Goal: Transaction & Acquisition: Book appointment/travel/reservation

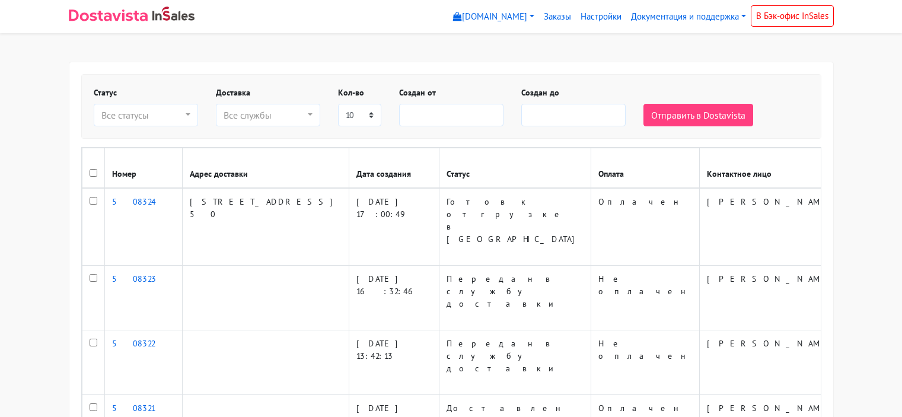
select select
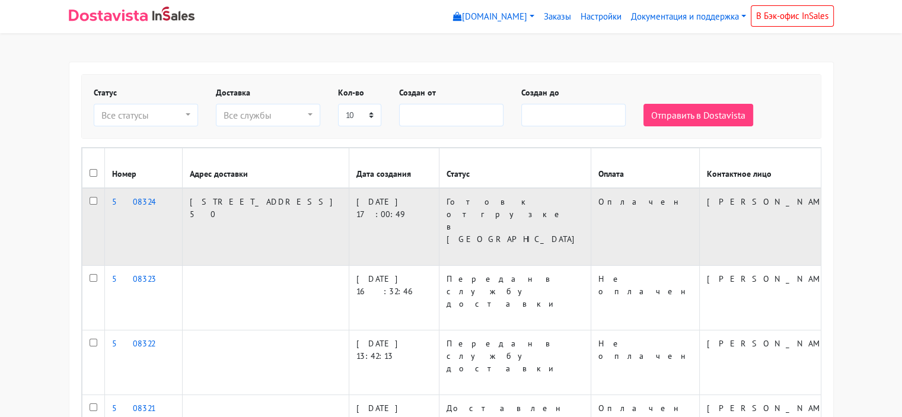
click at [93, 199] on input "checkbox" at bounding box center [94, 201] width 8 height 8
checkbox input "true"
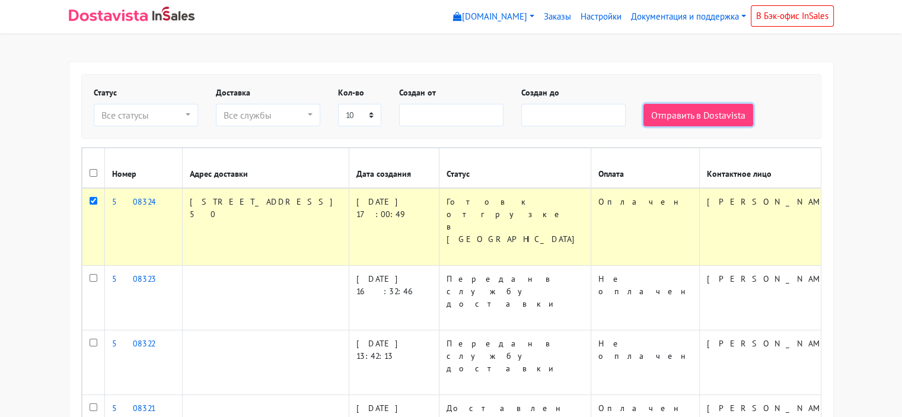
click at [704, 113] on button "Отправить в Dostavista" at bounding box center [698, 115] width 110 height 23
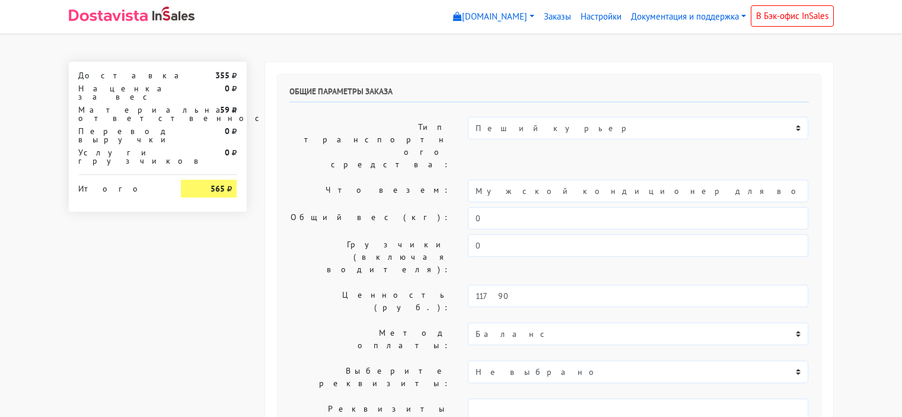
select select "10:00"
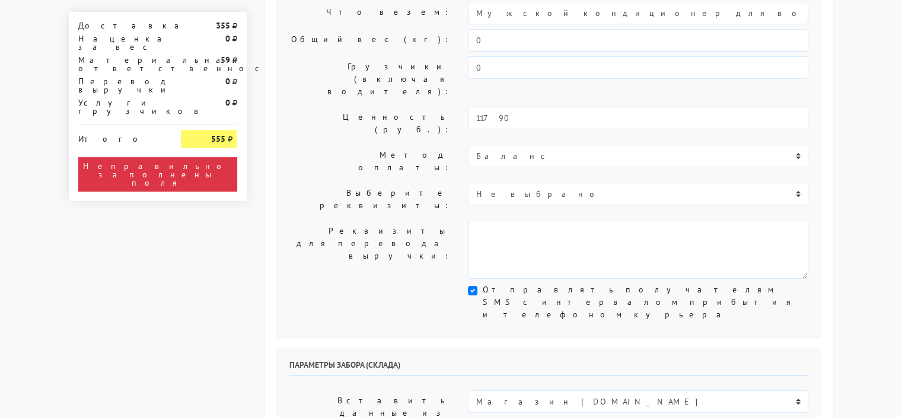
scroll to position [237, 0]
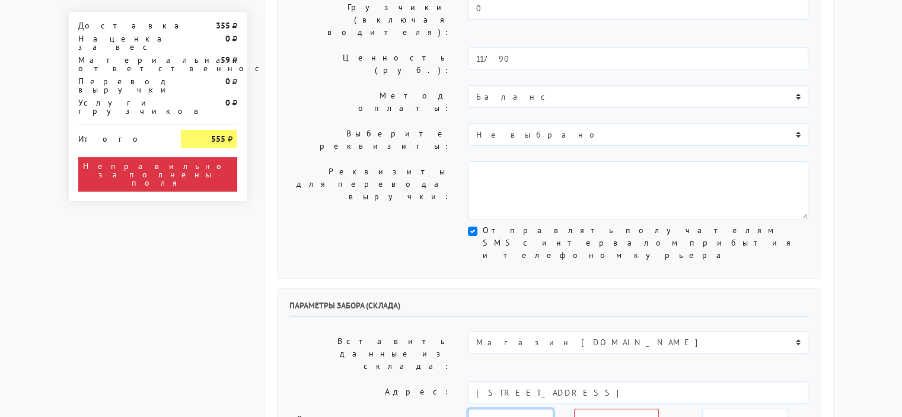
click at [544, 409] on select "сегодня завтра 20.08.2025 21.08.2025 22.08.2025 23.08.2025 24.08.2025 25.08.202…" at bounding box center [510, 420] width 85 height 23
select select "19.08.2025"
click at [468, 409] on select "сегодня завтра 20.08.2025 21.08.2025 22.08.2025 23.08.2025 24.08.2025 25.08.202…" at bounding box center [510, 420] width 85 height 23
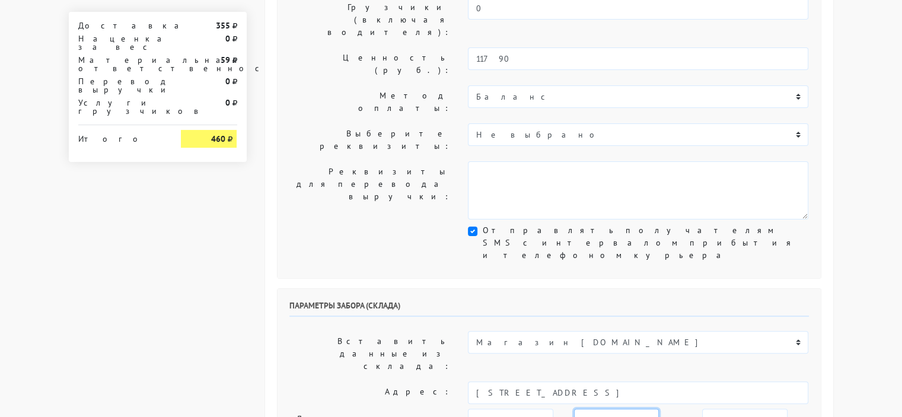
click at [643, 409] on select "00:00 00:30 01:00 01:30 02:00 02:30 03:00 03:30 04:00 04:30 05:00 05:30 06:00 0…" at bounding box center [616, 420] width 85 height 23
select select "15:00"
click at [574, 409] on select "00:00 00:30 01:00 01:30 02:00 02:30 03:00 03:30 04:00 04:30 05:00 05:30 06:00 0…" at bounding box center [616, 420] width 85 height 23
click at [748, 409] on select "00:00 00:30 01:00 01:30 02:00 02:30 03:00 03:30 04:00 04:30 05:00 05:30 06:00 0…" at bounding box center [744, 420] width 85 height 23
select select "17:00"
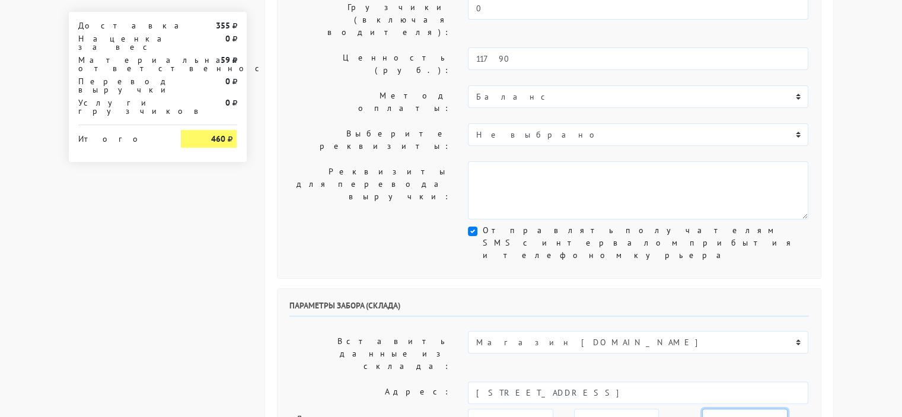
click at [702, 409] on select "00:00 00:30 01:00 01:30 02:00 02:30 03:00 03:30 04:00 04:30 05:00 05:30 06:00 0…" at bounding box center [744, 420] width 85 height 23
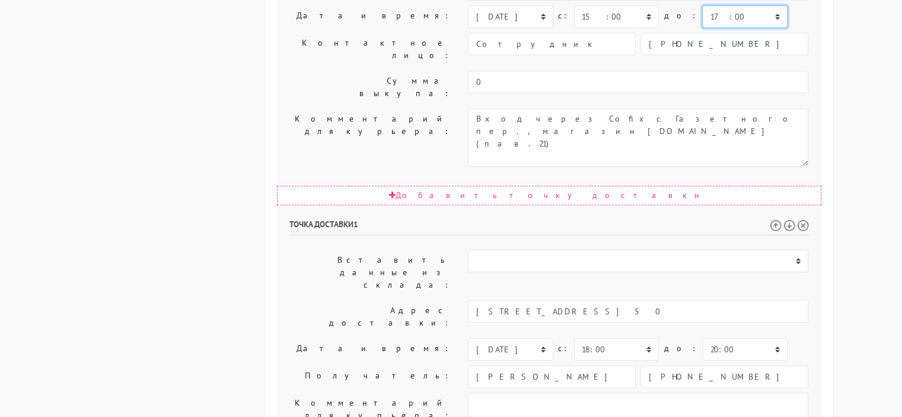
scroll to position [674, 0]
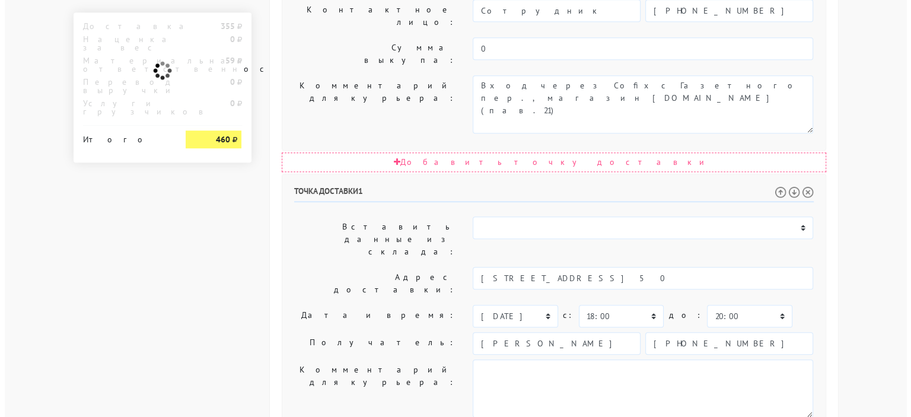
scroll to position [0, 0]
